Goal: Find specific page/section

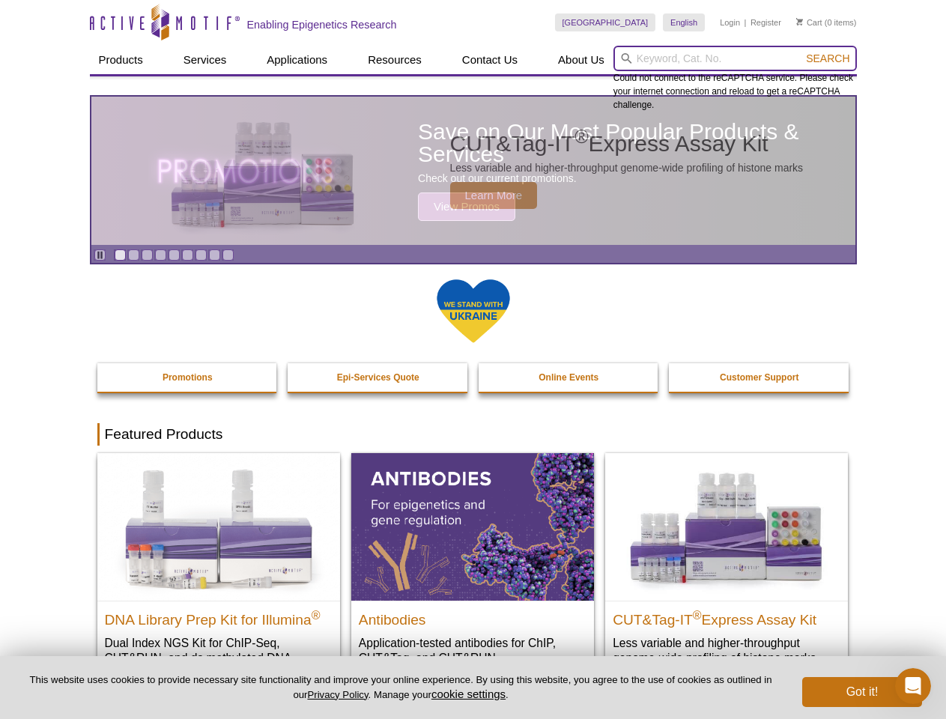
click at [735, 58] on input "search" at bounding box center [734, 58] width 243 height 25
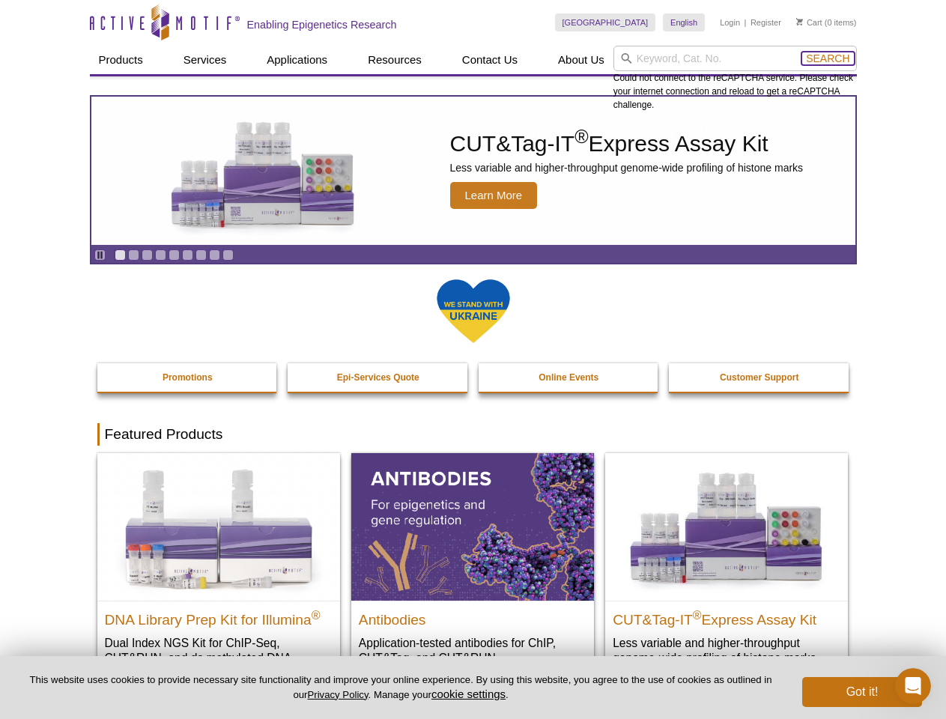
click at [828, 58] on span "Search" at bounding box center [827, 58] width 43 height 12
click at [100, 255] on icon "Pause" at bounding box center [100, 255] width 10 height 10
click at [120, 255] on link "Go to slide 1" at bounding box center [120, 254] width 11 height 11
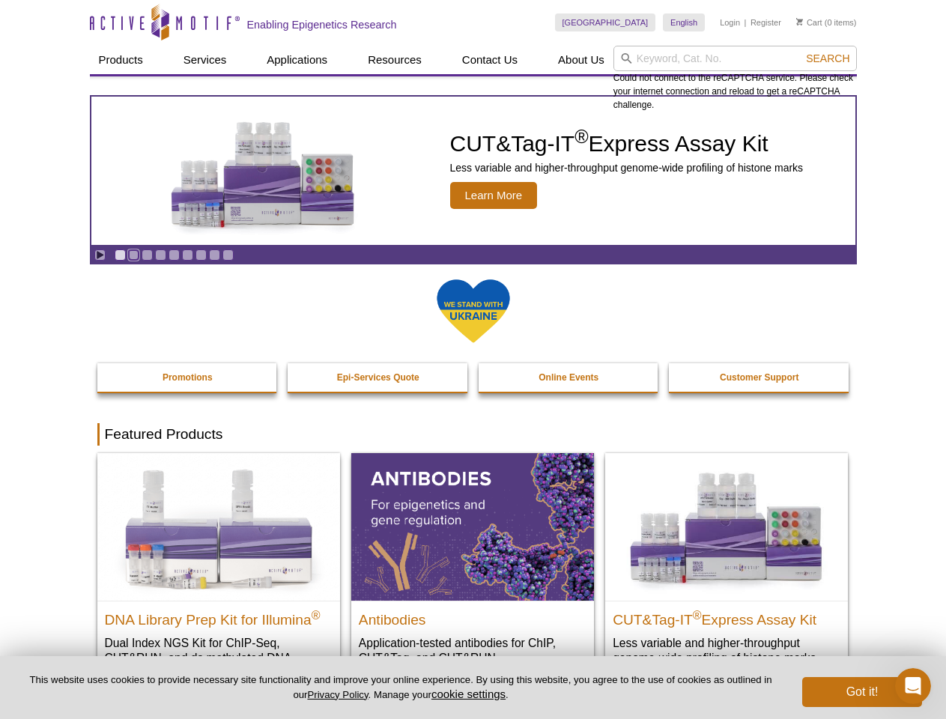
click at [133, 255] on link "Go to slide 2" at bounding box center [133, 254] width 11 height 11
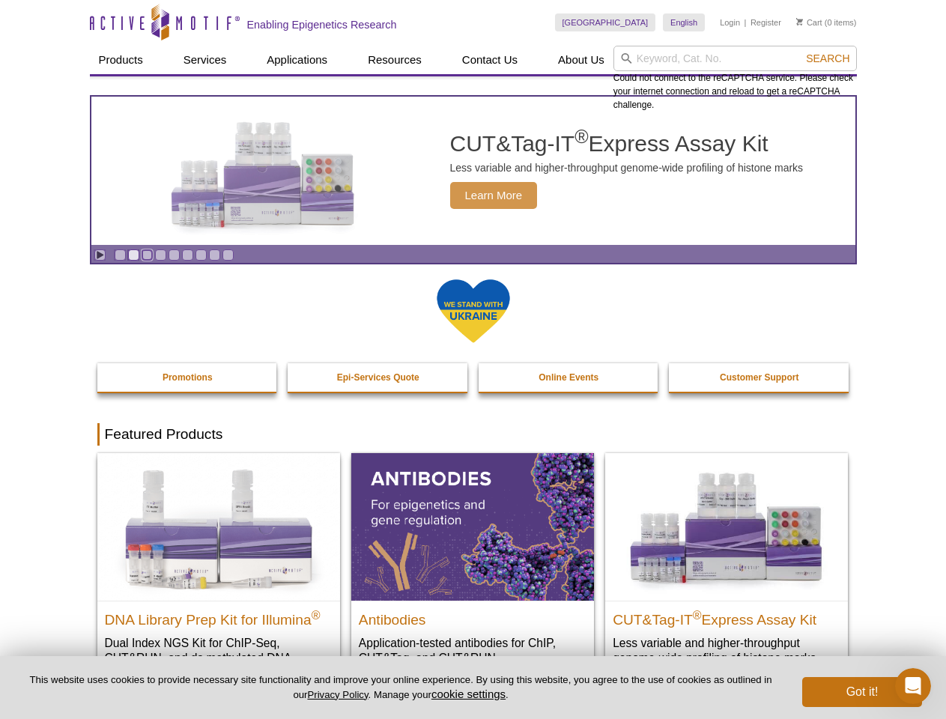
click at [147, 255] on link "Go to slide 3" at bounding box center [147, 254] width 11 height 11
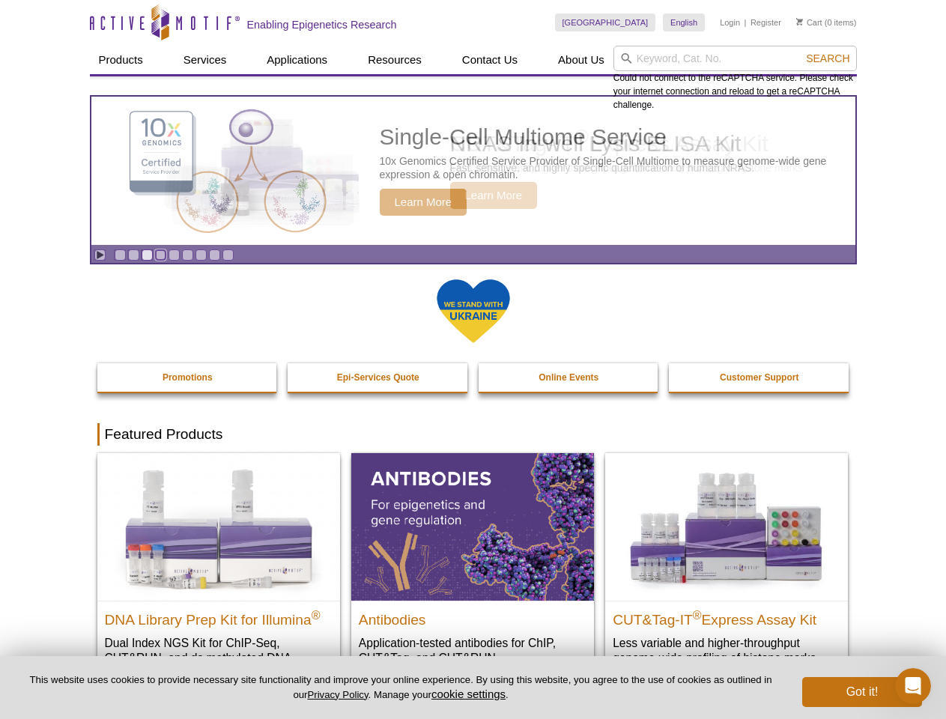
click at [160, 255] on link "Go to slide 4" at bounding box center [160, 254] width 11 height 11
click at [174, 255] on link "Go to slide 5" at bounding box center [174, 254] width 11 height 11
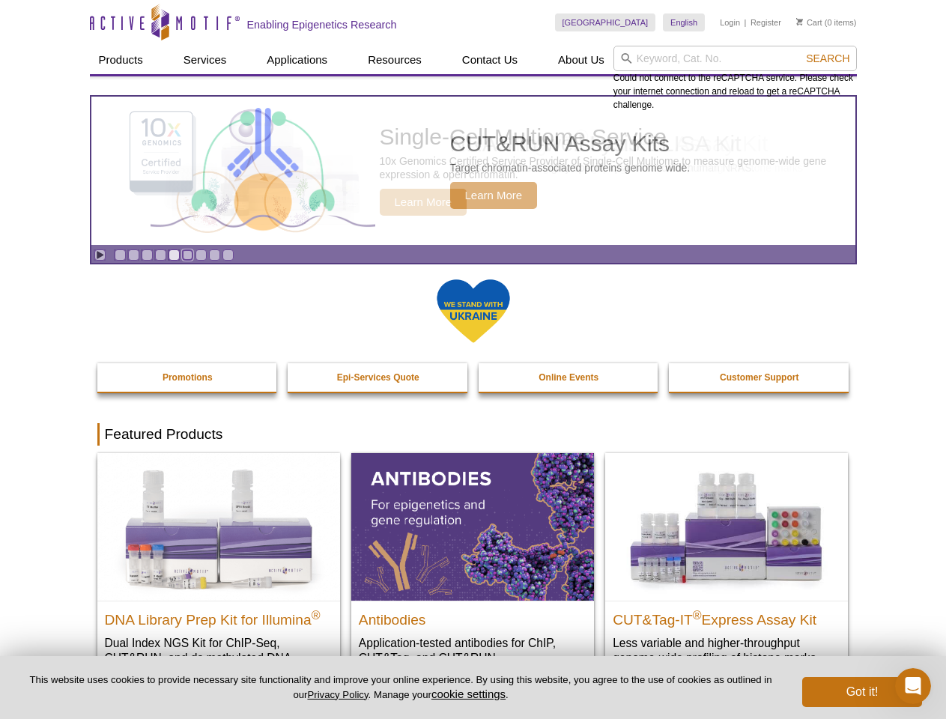
click at [187, 255] on link "Go to slide 6" at bounding box center [187, 254] width 11 height 11
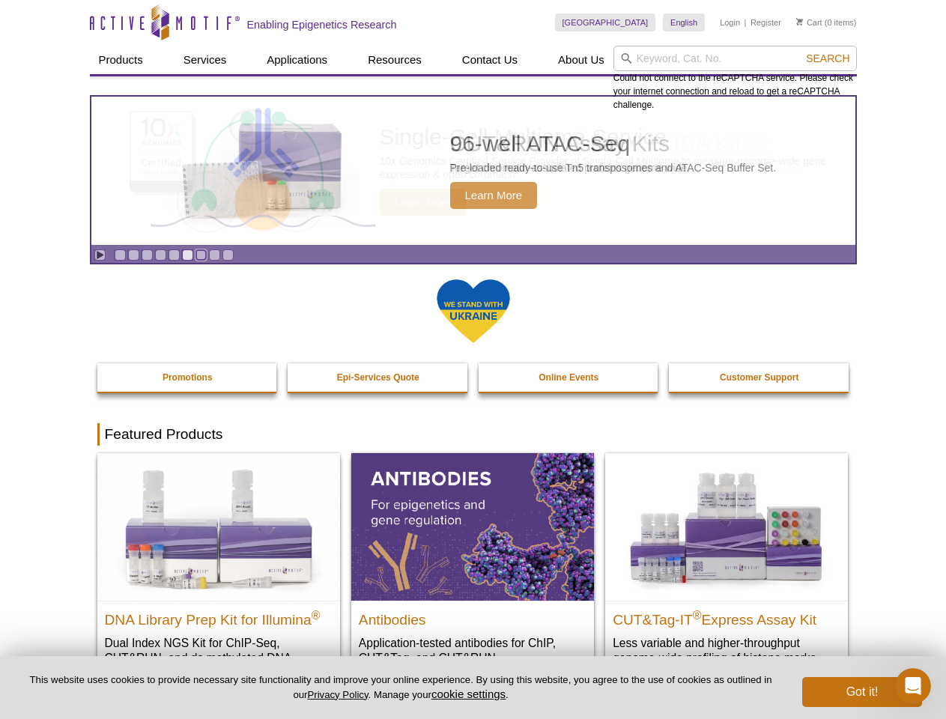
click at [201, 255] on link "Go to slide 7" at bounding box center [200, 254] width 11 height 11
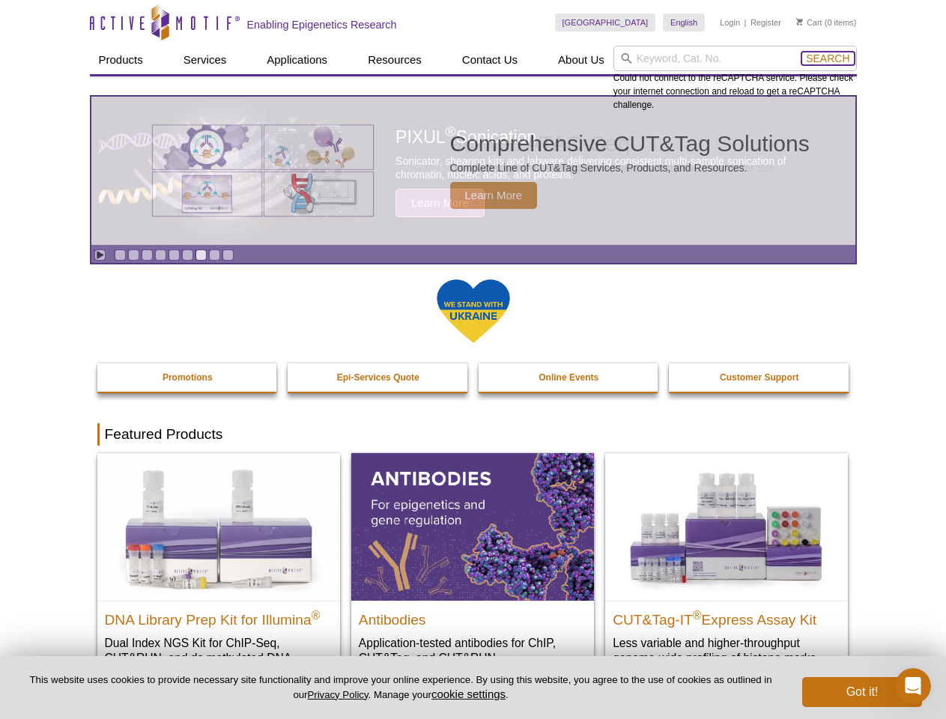
click at [828, 58] on span "Search" at bounding box center [827, 58] width 43 height 12
